Goal: Check status

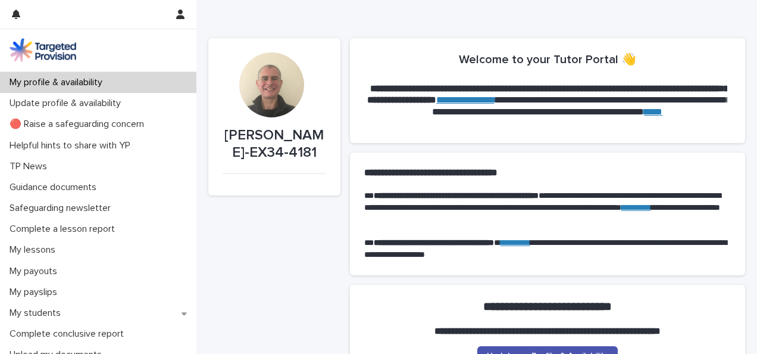
scroll to position [123, 0]
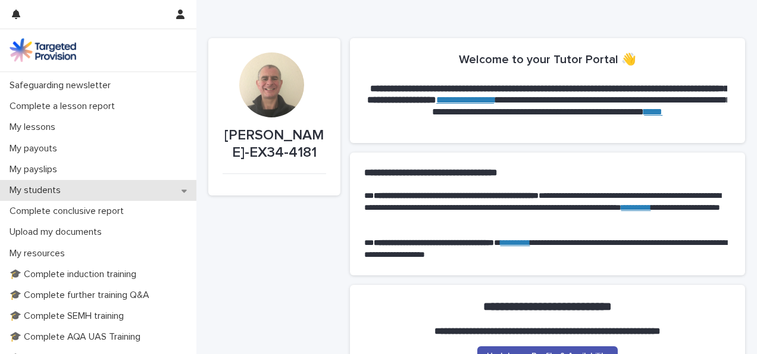
click at [49, 191] on p "My students" at bounding box center [37, 190] width 65 height 11
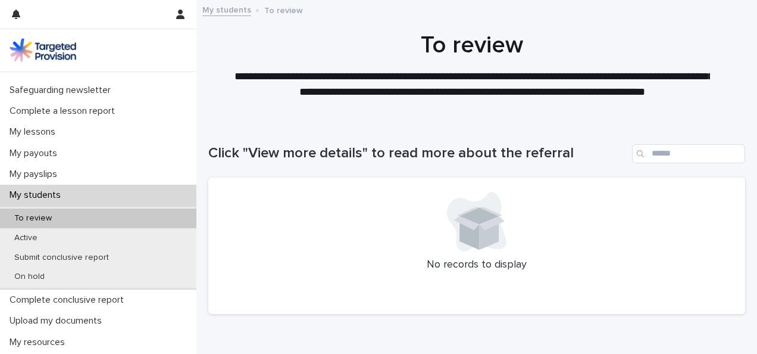
scroll to position [115, 0]
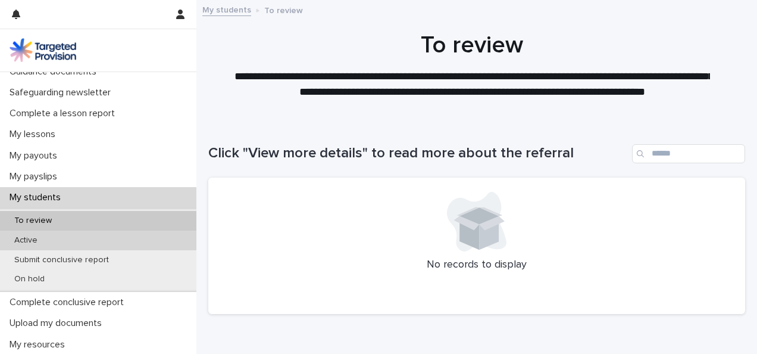
click at [26, 238] on p "Active" at bounding box center [26, 240] width 42 height 10
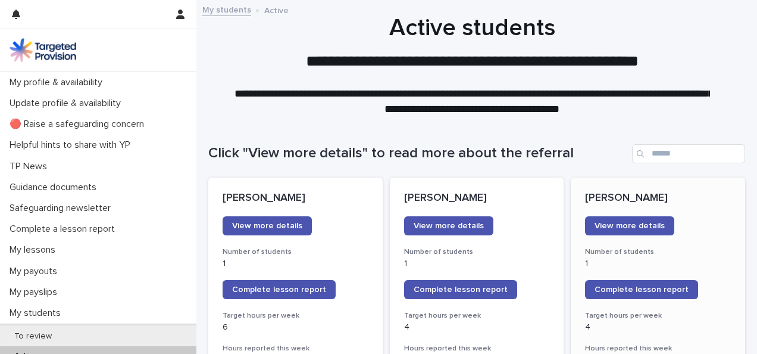
click at [667, 262] on p "1" at bounding box center [658, 263] width 146 height 10
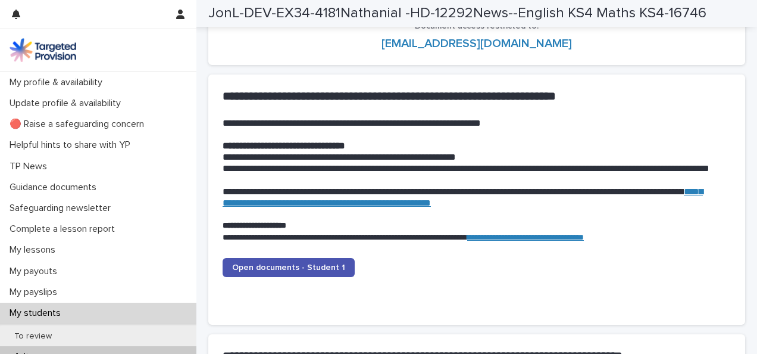
scroll to position [1151, 0]
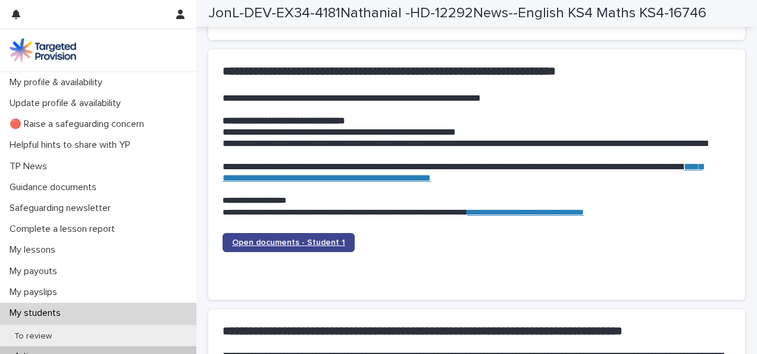
click at [315, 244] on span "Open documents - Student 1" at bounding box center [288, 242] width 113 height 8
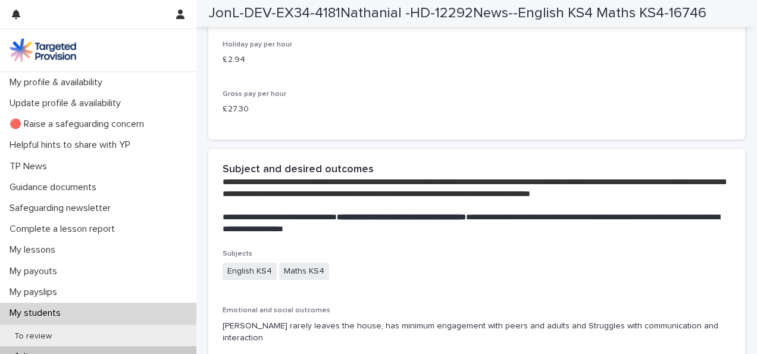
scroll to position [2405, 0]
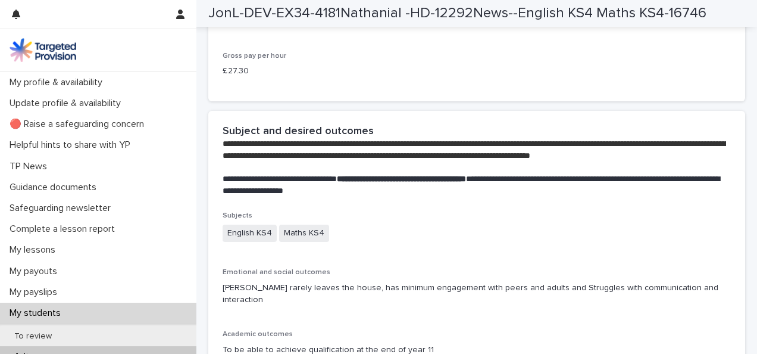
click at [641, 197] on p "**********" at bounding box center [470, 185] width 495 height 24
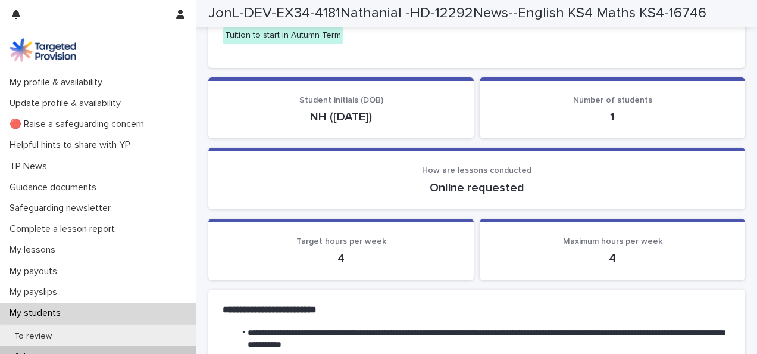
scroll to position [0, 0]
